Goal: Task Accomplishment & Management: Use online tool/utility

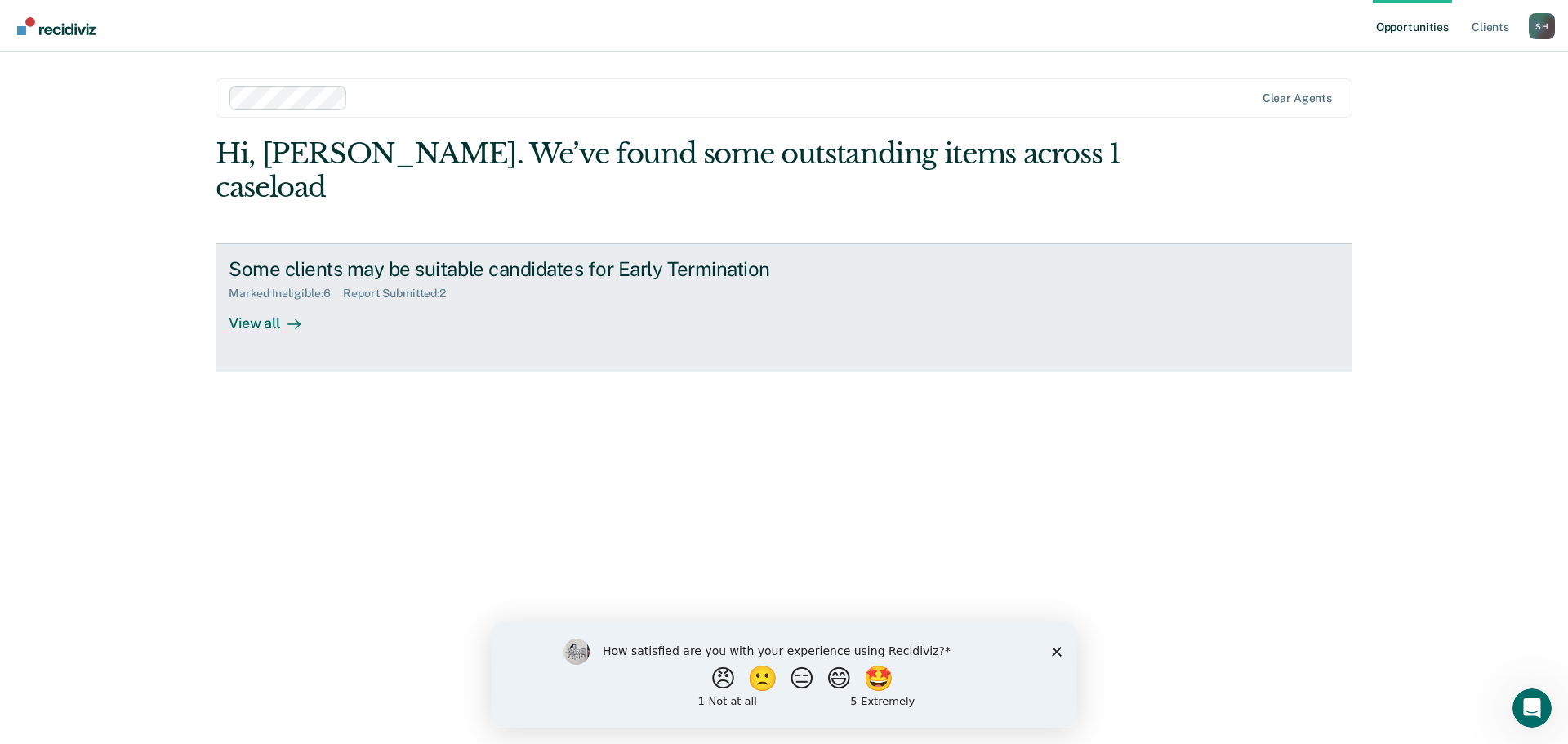
click at [266, 300] on div "View all" at bounding box center [274, 316] width 91 height 32
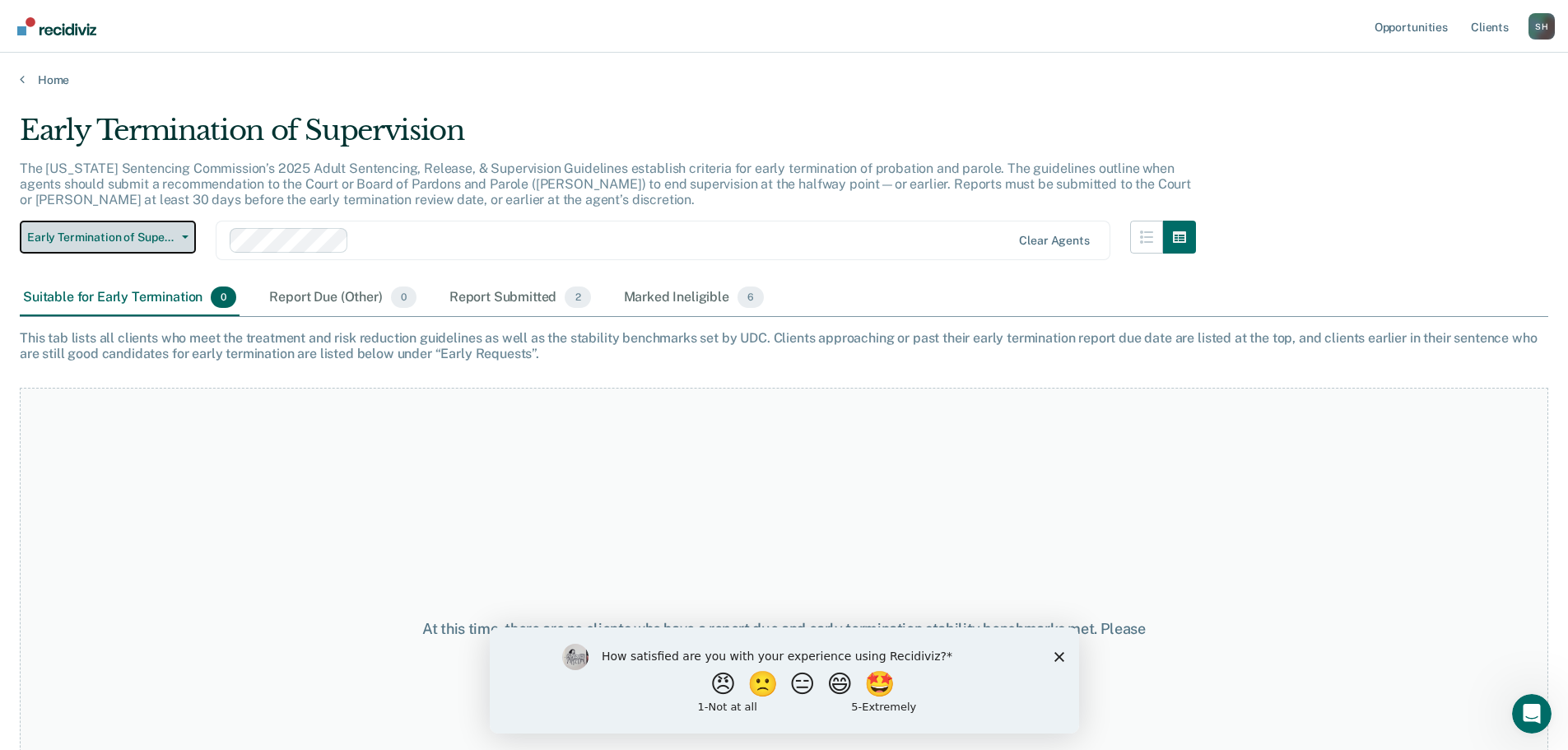
click at [173, 233] on span "Early Termination of Supervision" at bounding box center [101, 237] width 148 height 14
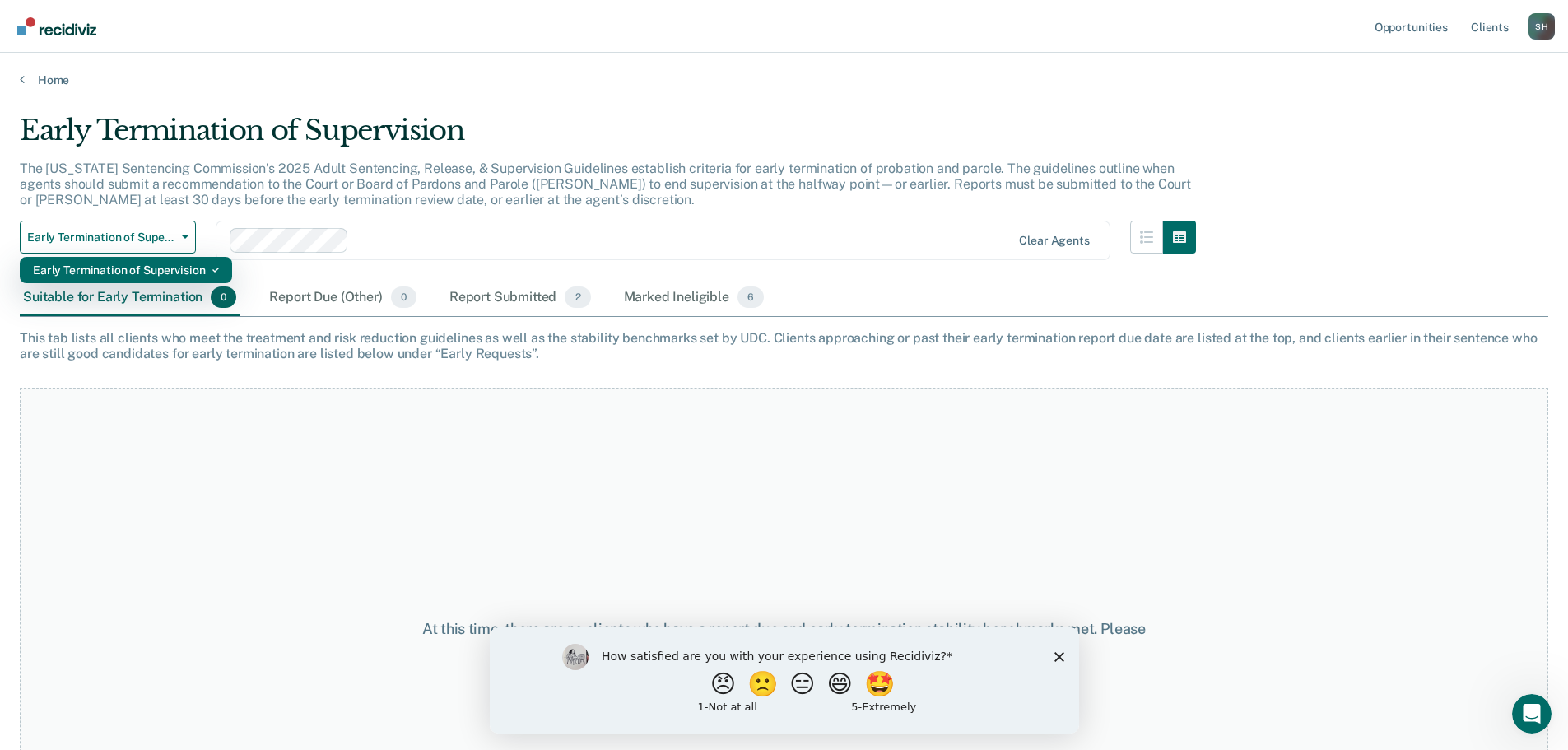
click at [175, 276] on div "Early Termination of Supervision" at bounding box center [126, 270] width 186 height 26
click at [1058, 656] on polygon "Close survey" at bounding box center [1058, 655] width 10 height 10
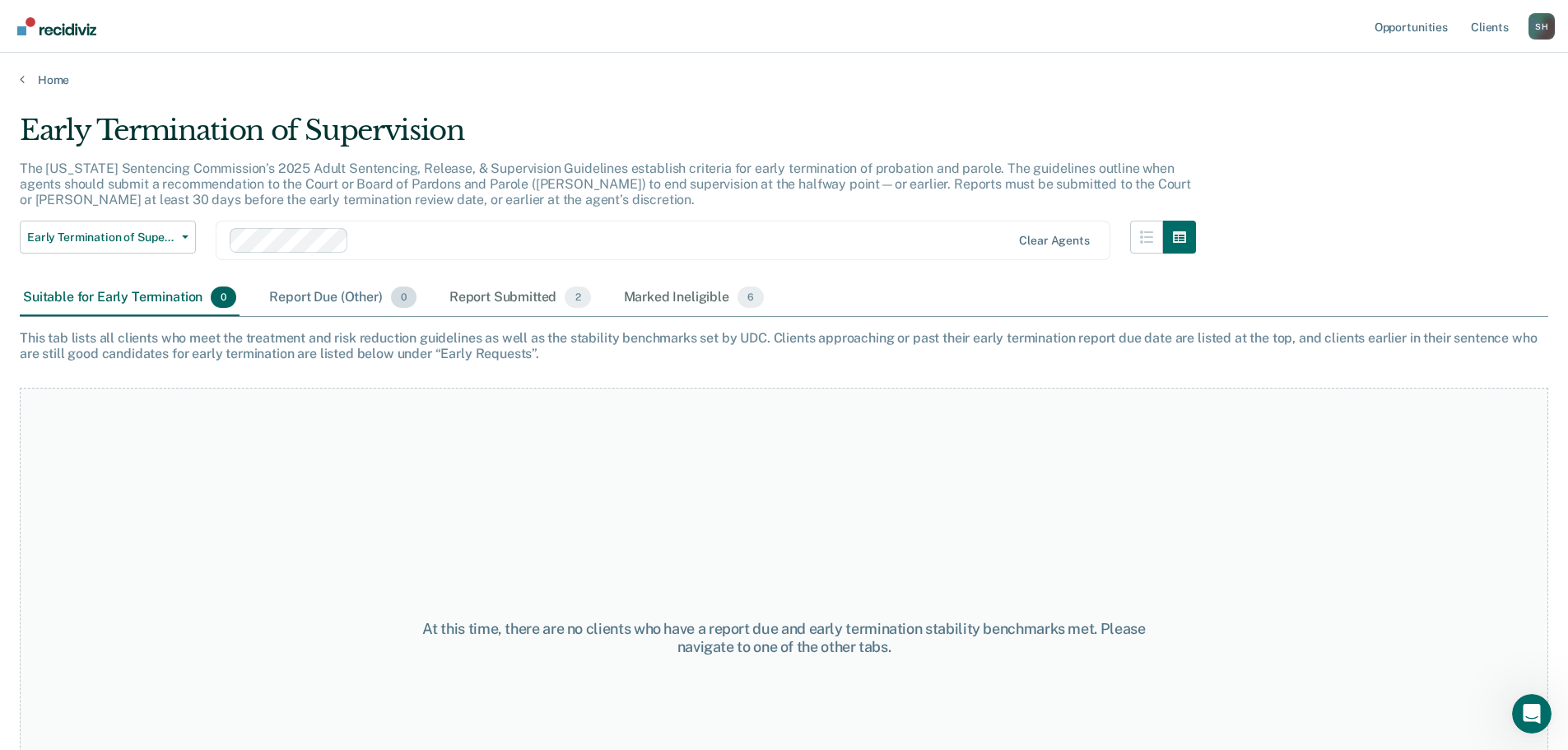
click at [327, 301] on div "Report Due (Other) 0" at bounding box center [342, 298] width 153 height 36
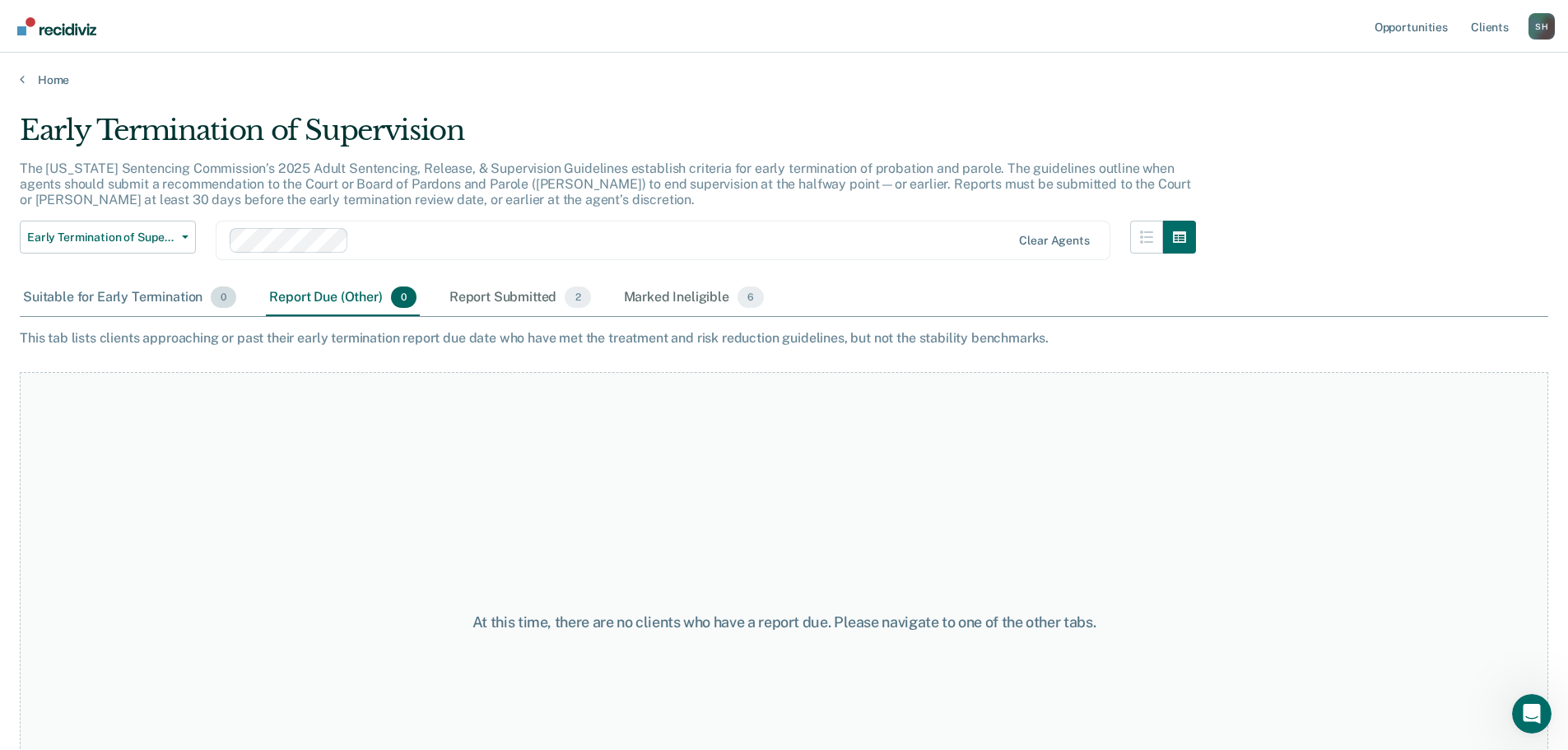
click at [176, 300] on div "Suitable for Early Termination 0" at bounding box center [130, 298] width 220 height 36
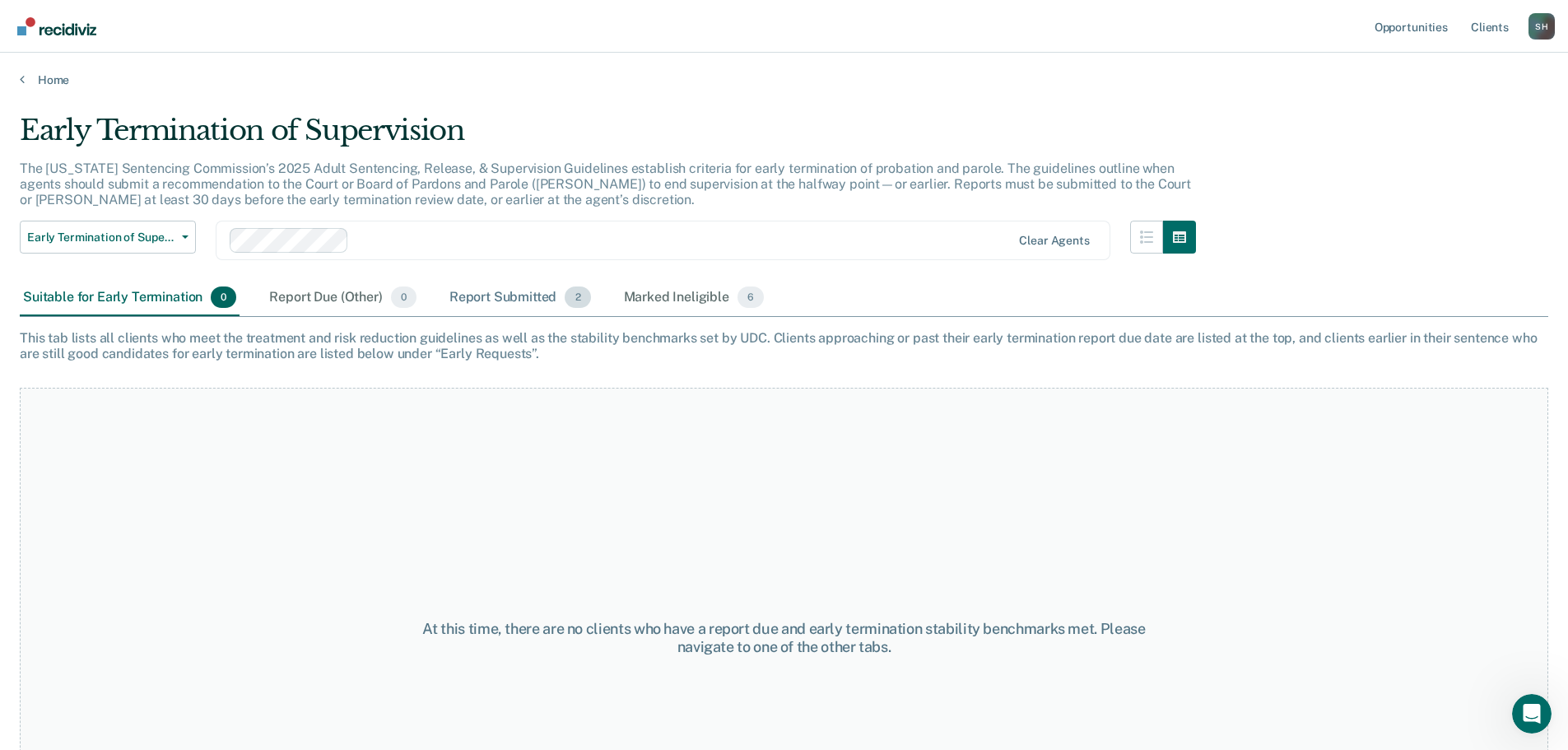
click at [461, 305] on div "Report Submitted 2" at bounding box center [520, 298] width 148 height 36
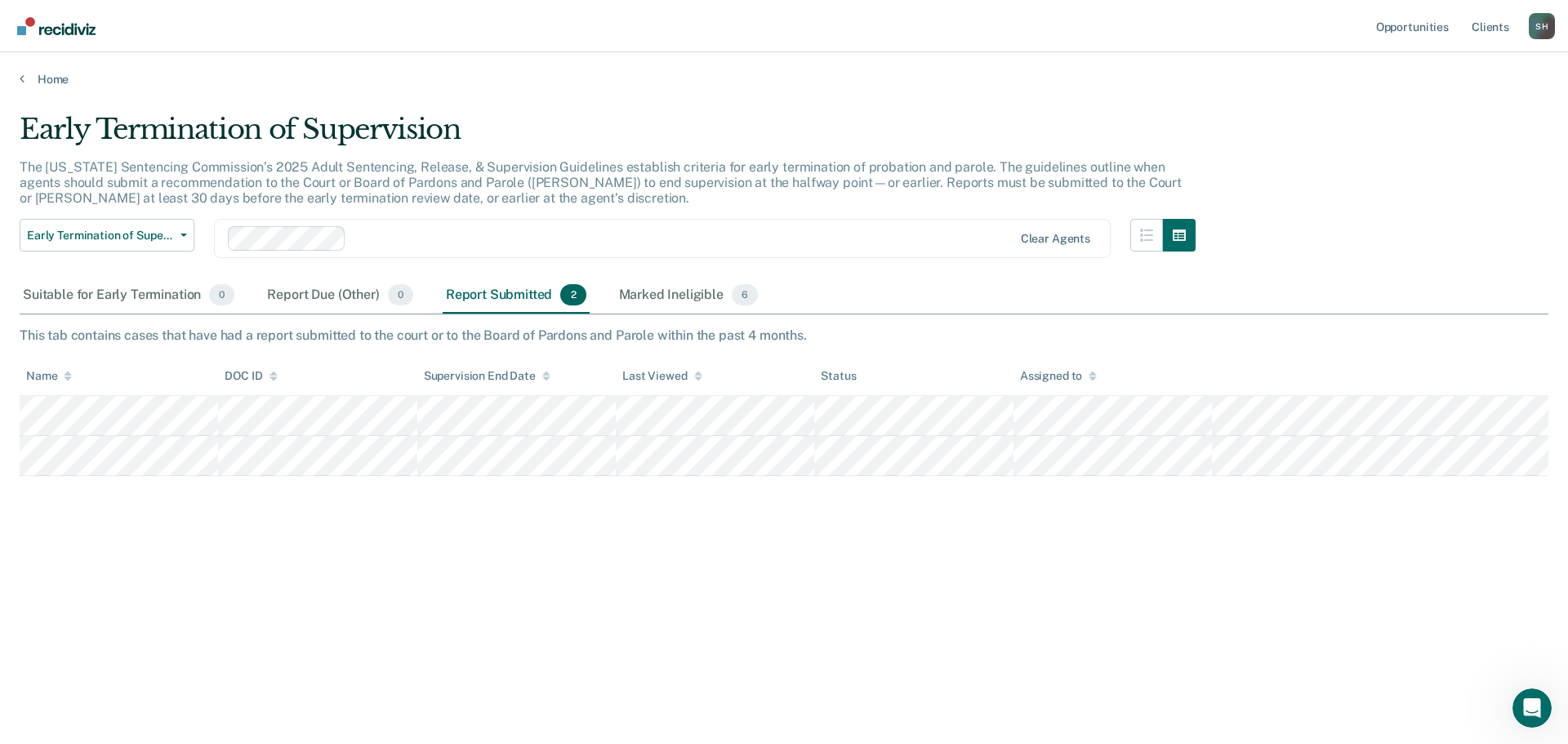
drag, startPoint x: 334, startPoint y: 526, endPoint x: 326, endPoint y: 526, distance: 8.0
click at [332, 526] on div "Early Termination of Supervision The [US_STATE] Sentencing Commission’s 2025 Ad…" at bounding box center [784, 367] width 1529 height 509
